Goal: Navigation & Orientation: Find specific page/section

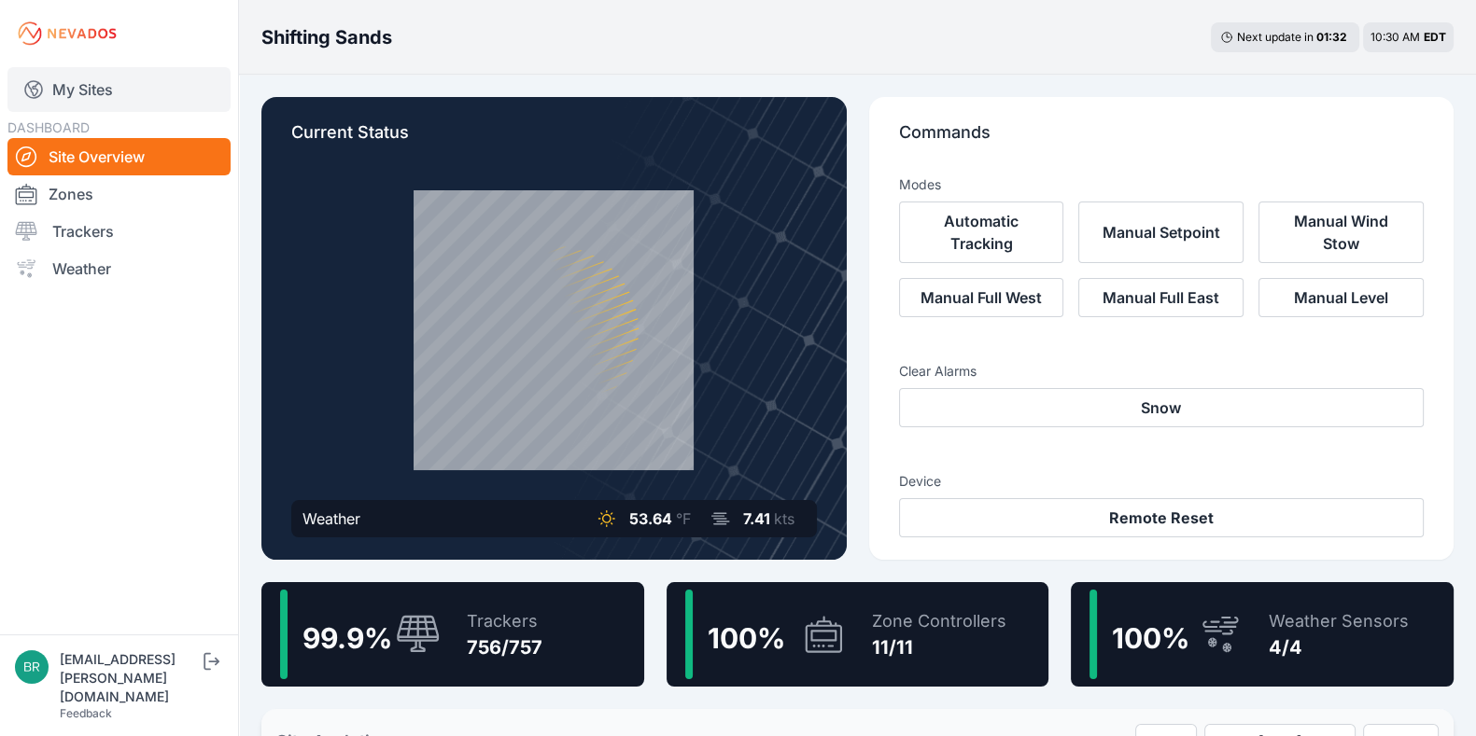
click at [93, 100] on link "My Sites" at bounding box center [118, 89] width 223 height 45
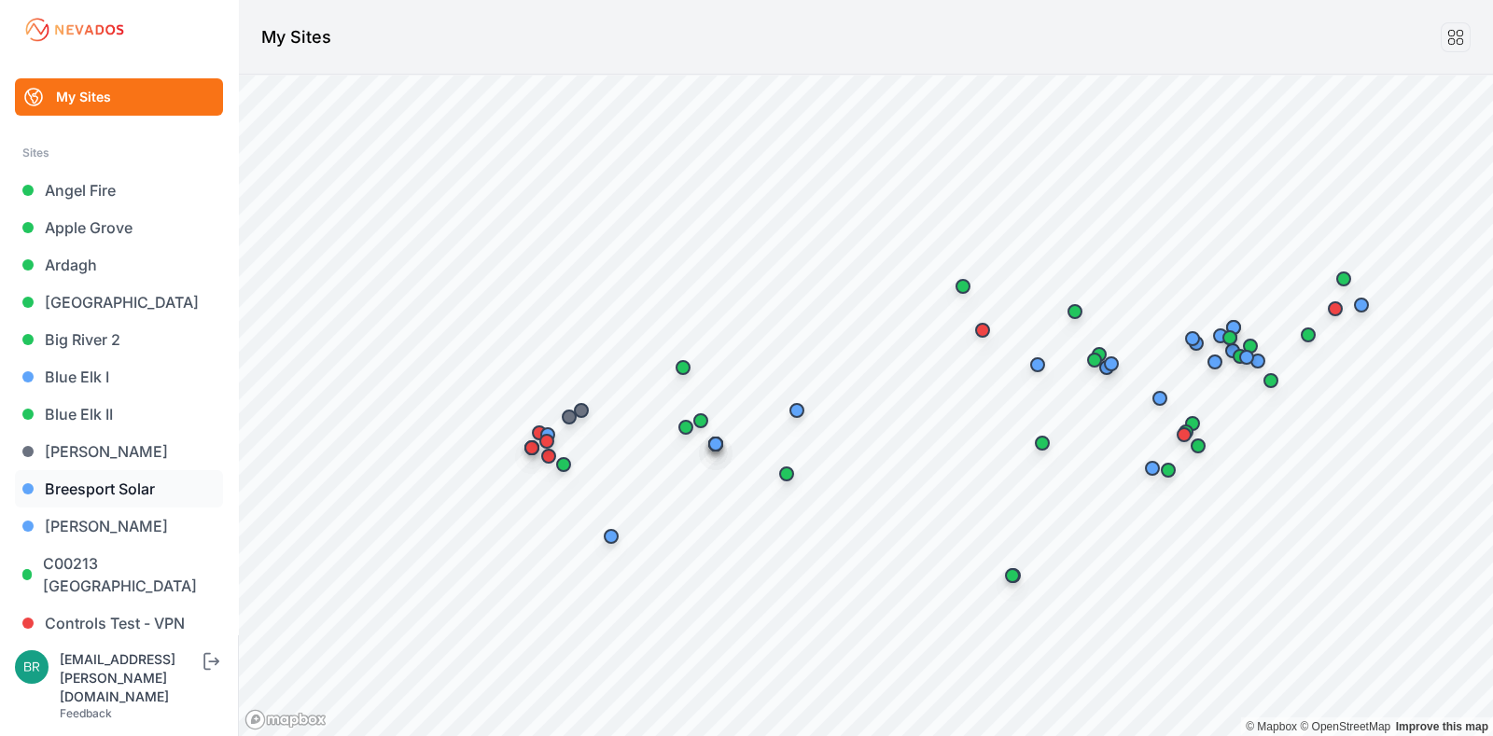
click at [117, 483] on link "Breesport Solar" at bounding box center [119, 488] width 208 height 37
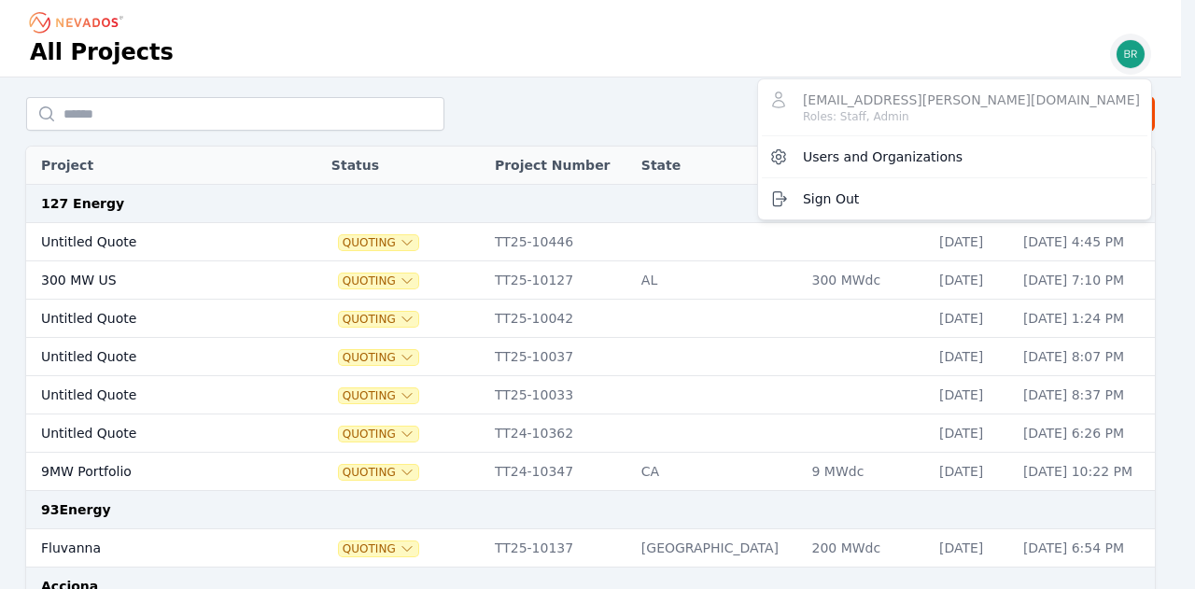
click at [1124, 59] on img "button" at bounding box center [1130, 54] width 30 height 30
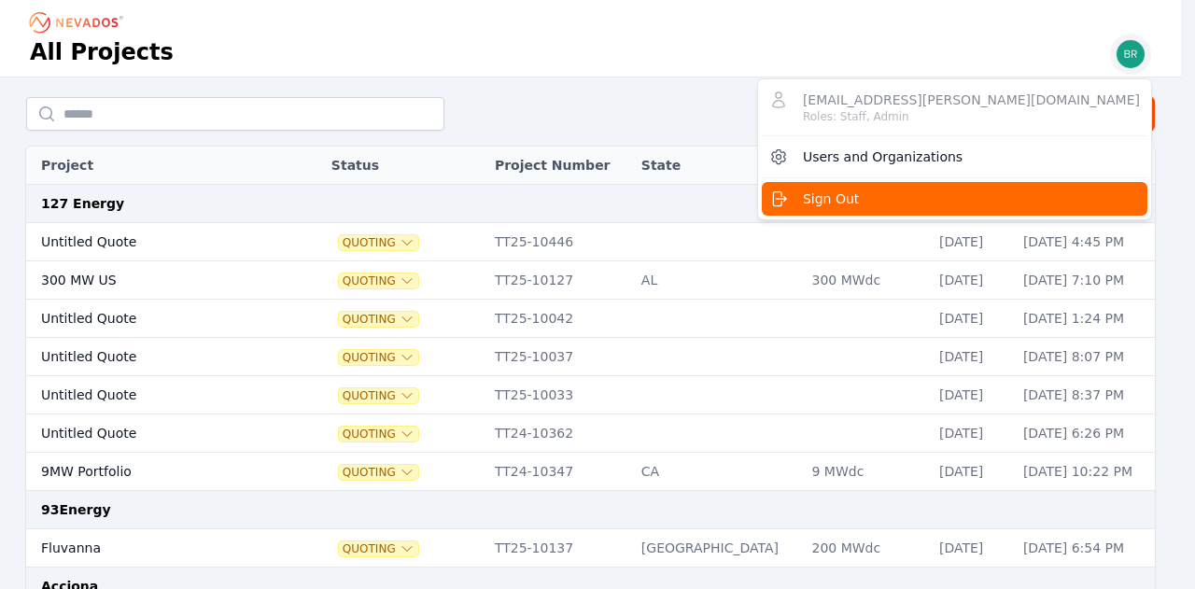
click at [1021, 204] on button "Sign Out" at bounding box center [954, 199] width 385 height 34
